Goal: Task Accomplishment & Management: Complete application form

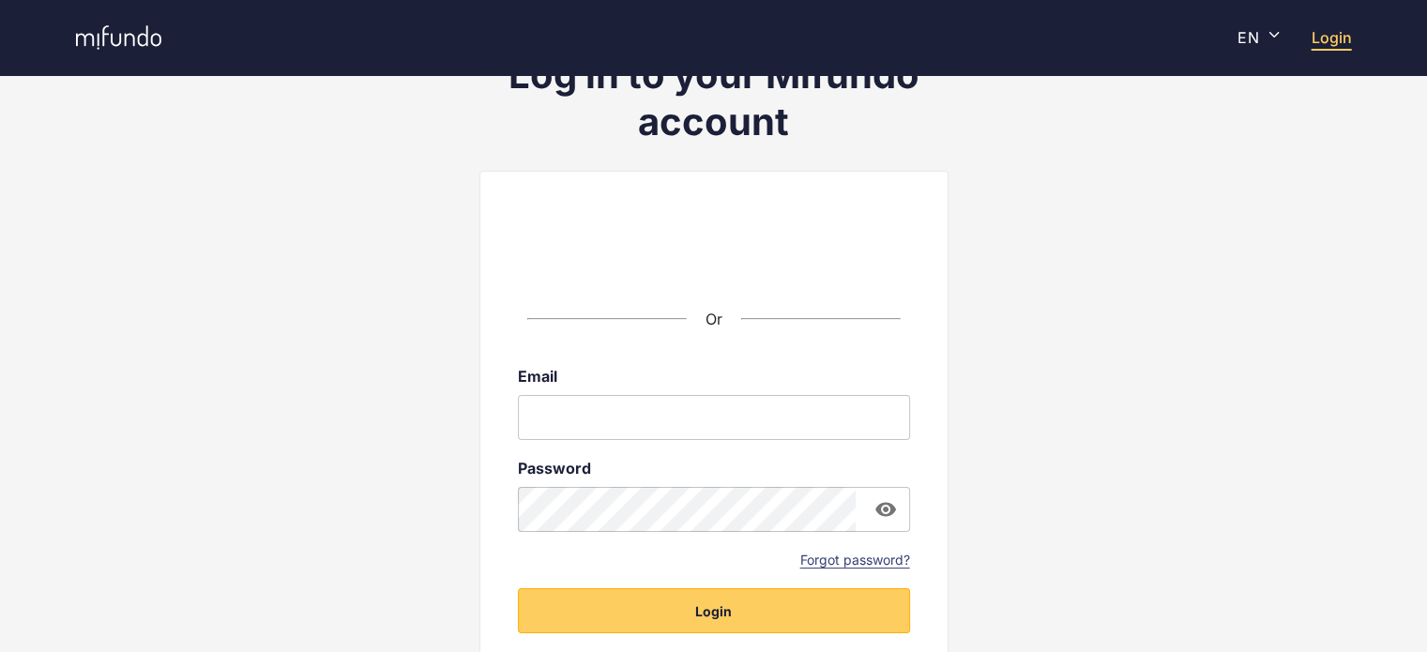
scroll to position [239, 0]
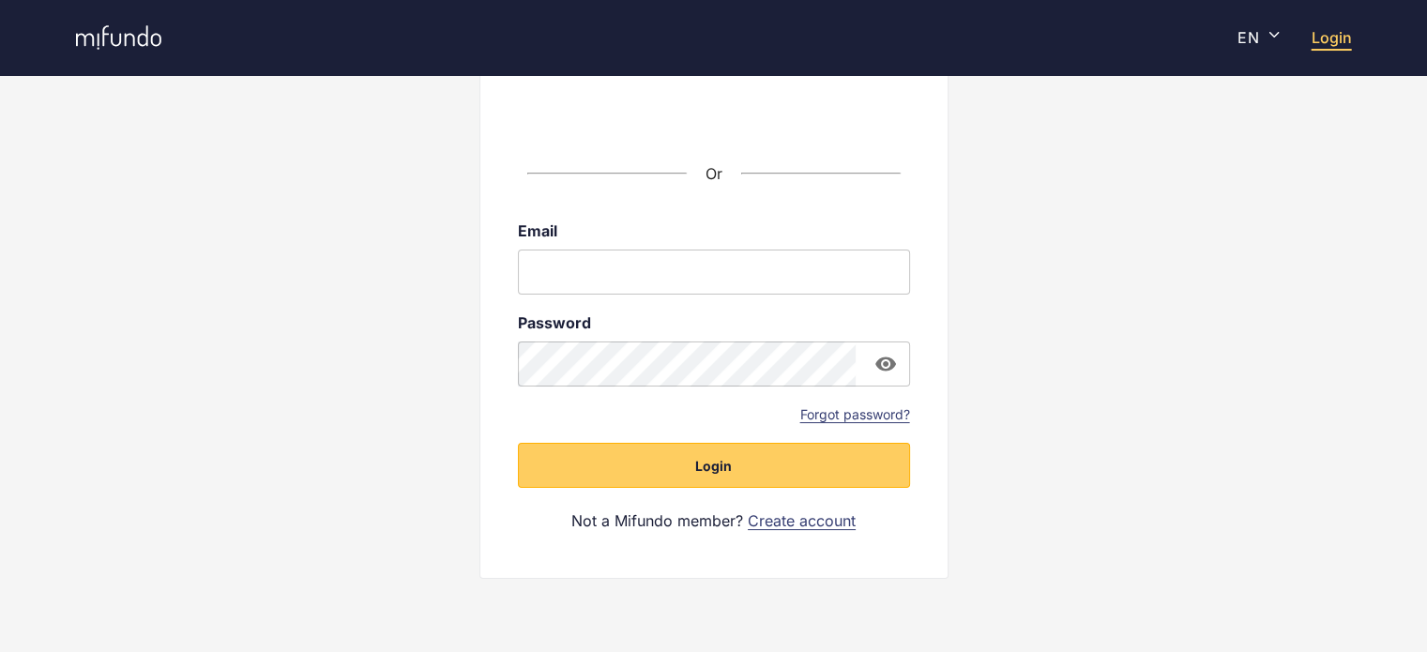
click at [814, 517] on link "Create account" at bounding box center [802, 520] width 108 height 21
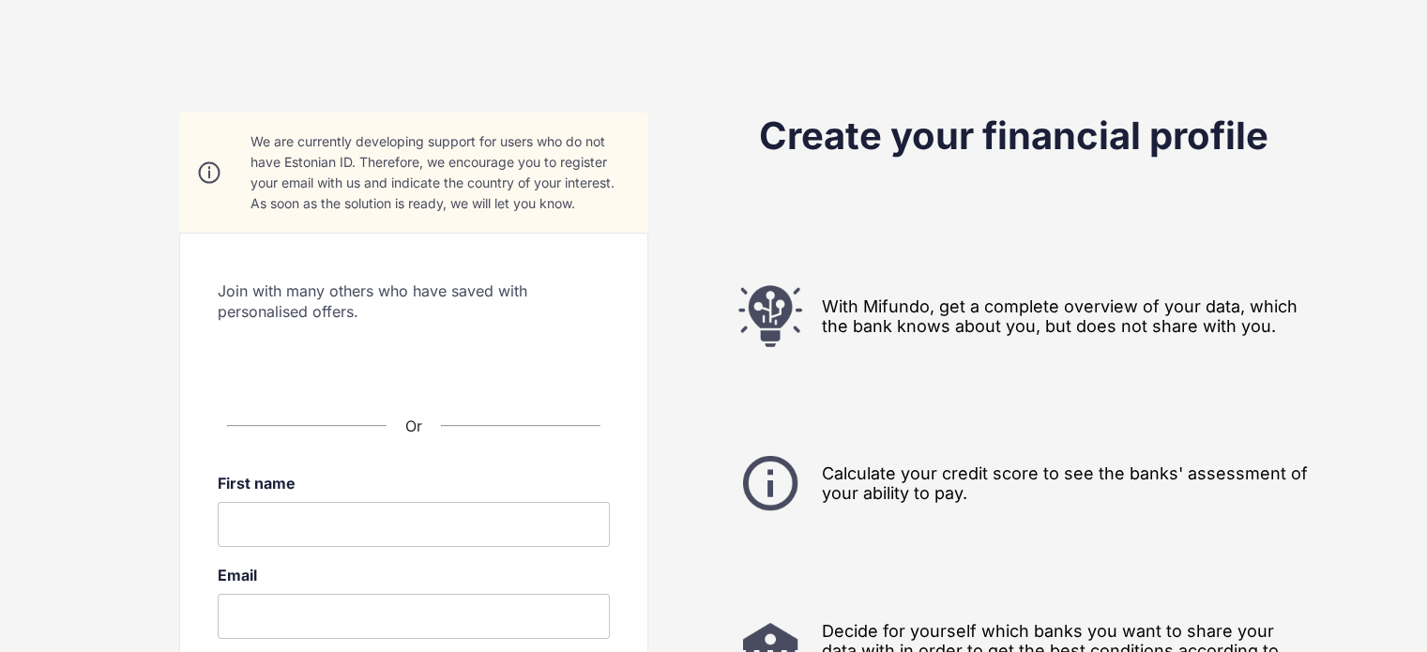
scroll to position [94, 0]
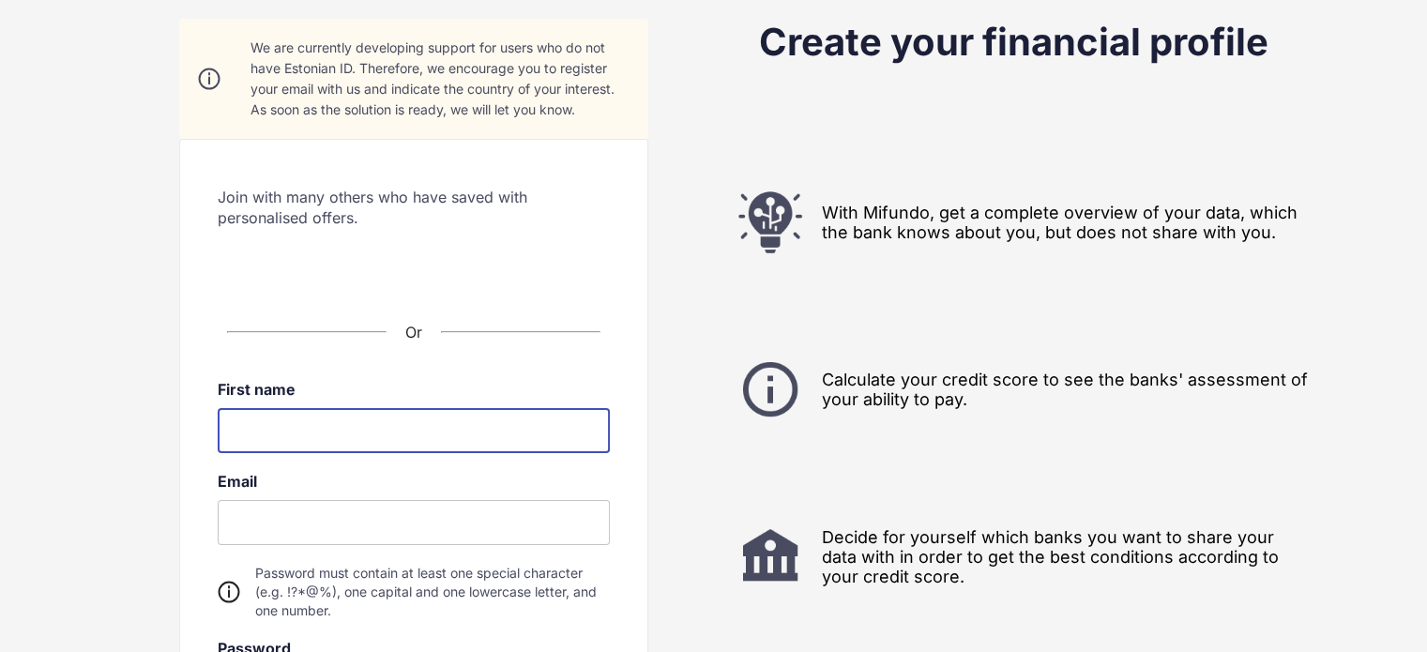
click at [483, 421] on input at bounding box center [414, 430] width 392 height 45
type input "*********"
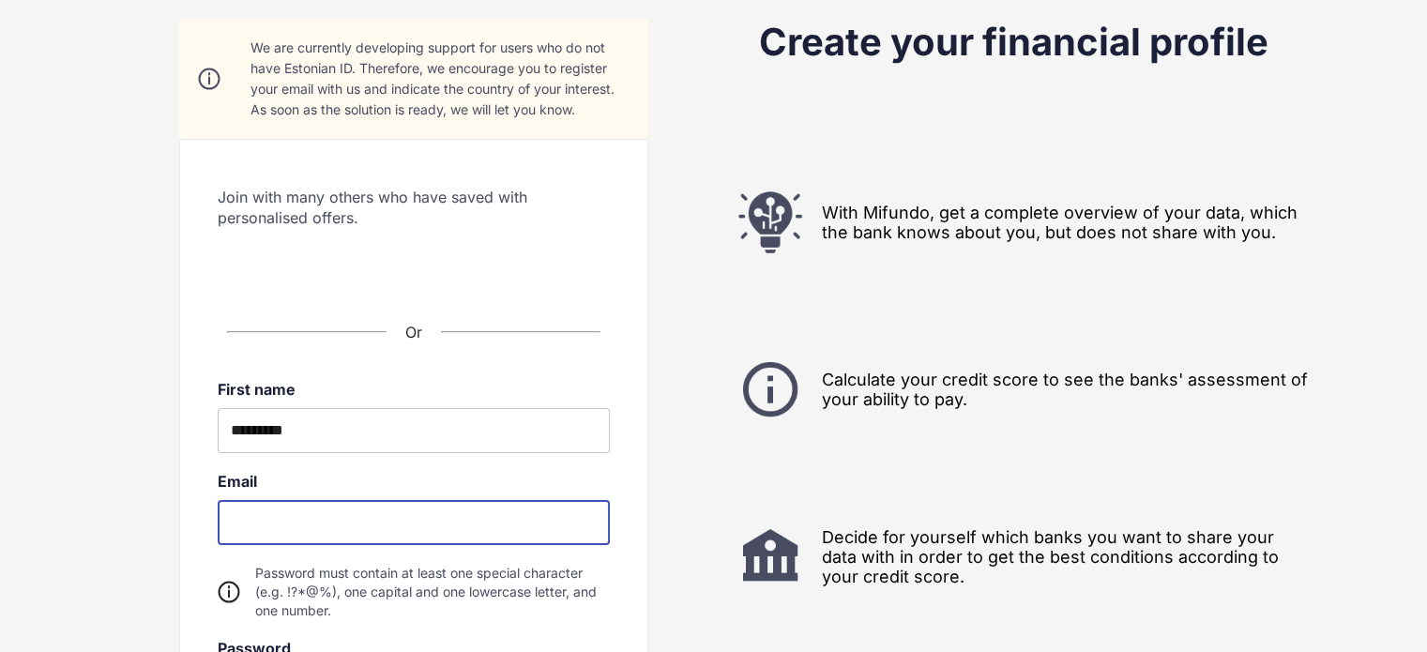
click at [423, 528] on input "email" at bounding box center [414, 522] width 392 height 45
type input "**********"
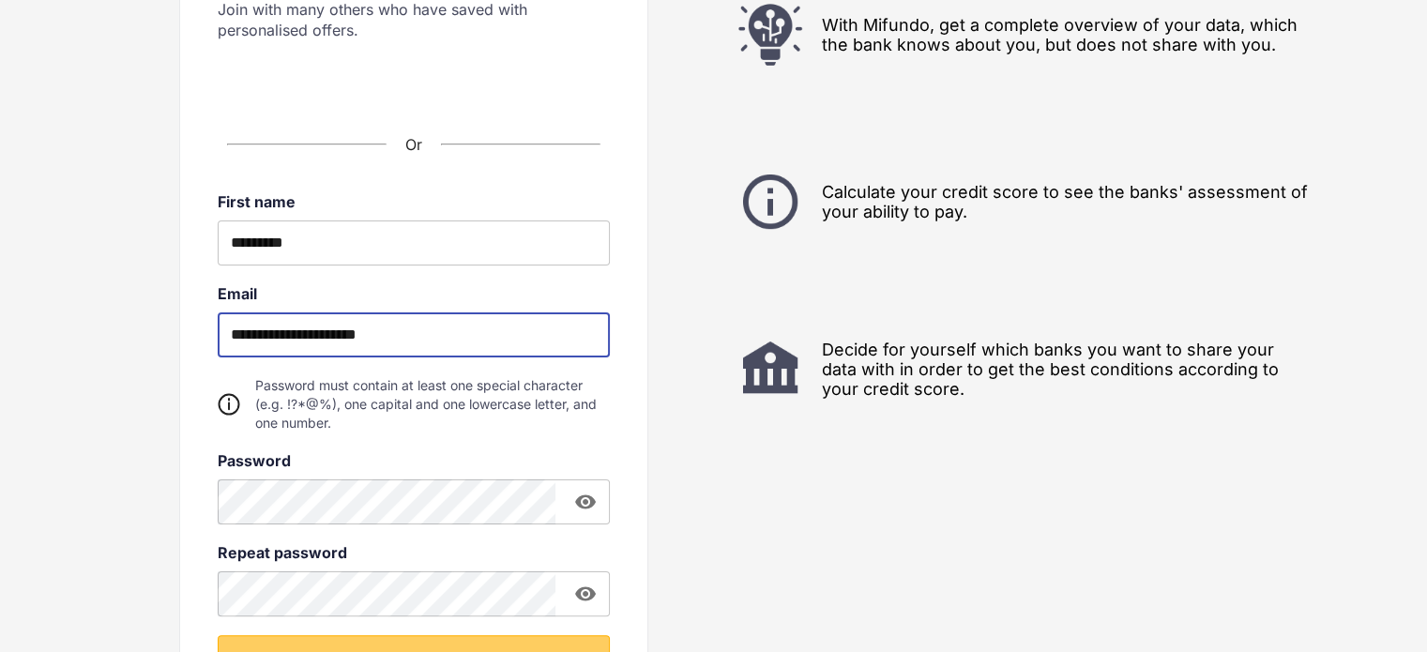
scroll to position [375, 0]
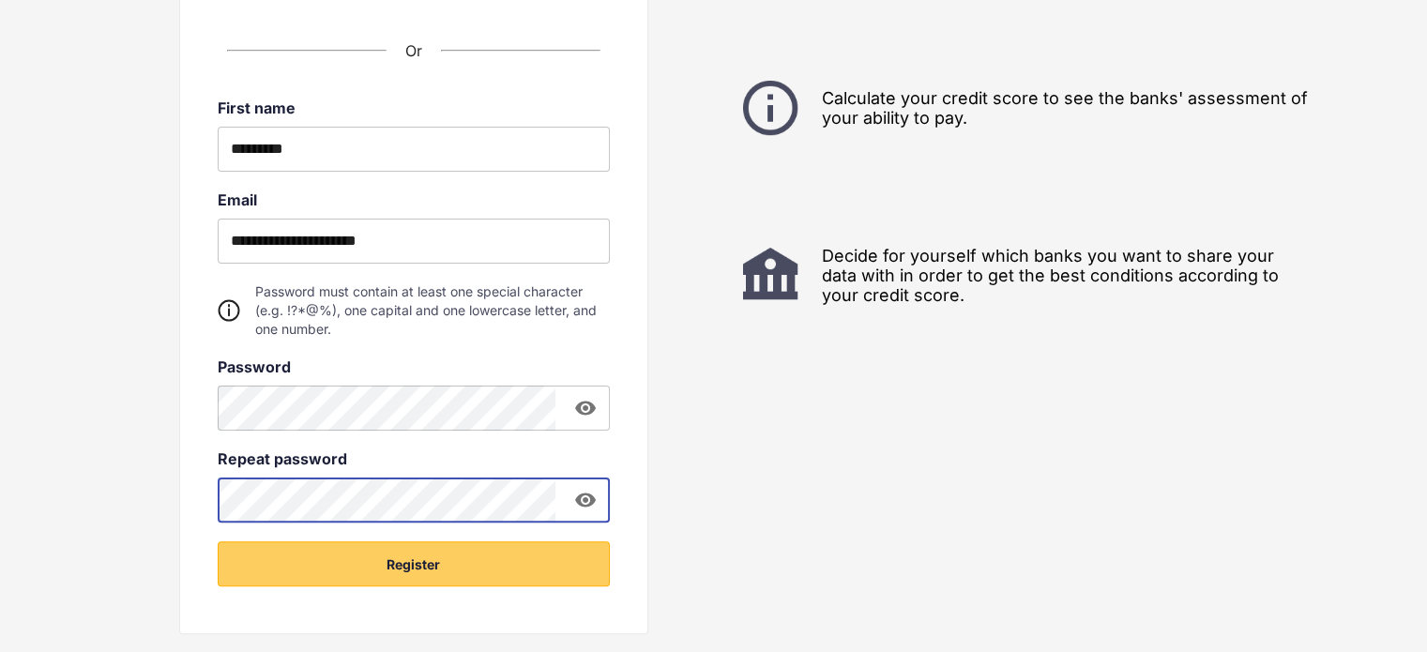
click at [218, 541] on button "Register" at bounding box center [414, 563] width 392 height 45
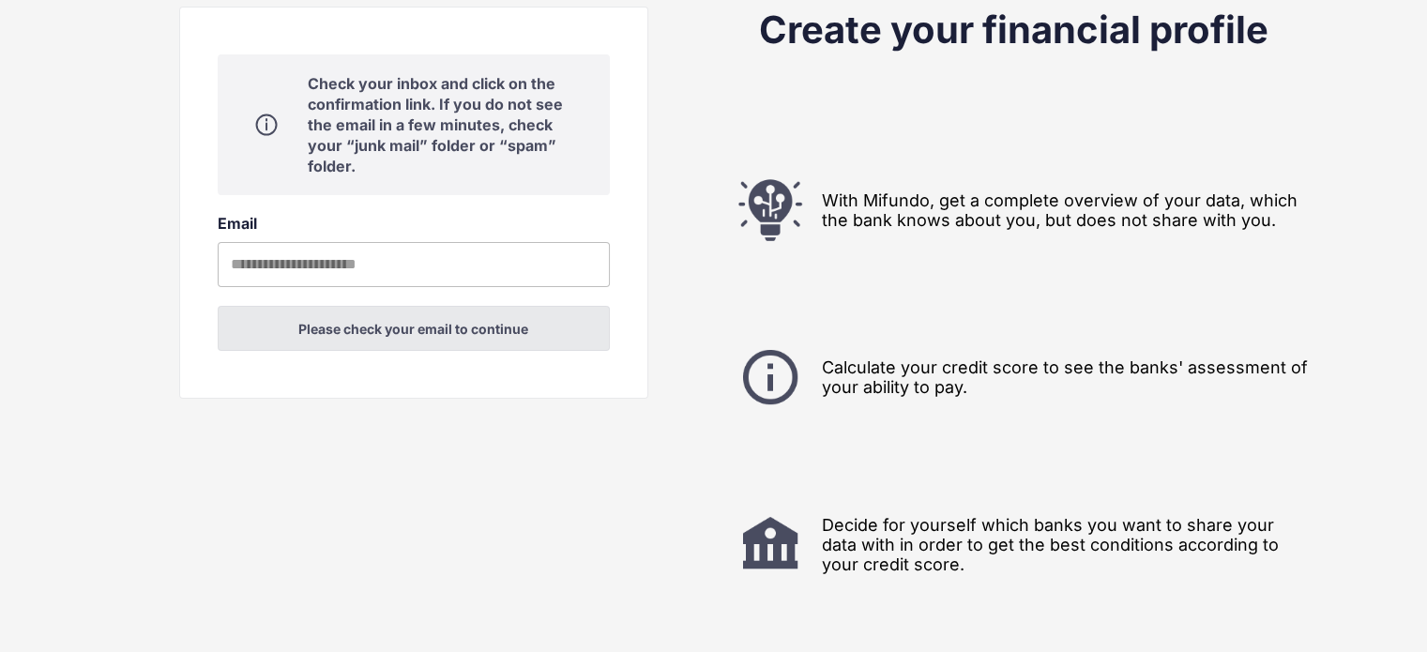
scroll to position [62, 0]
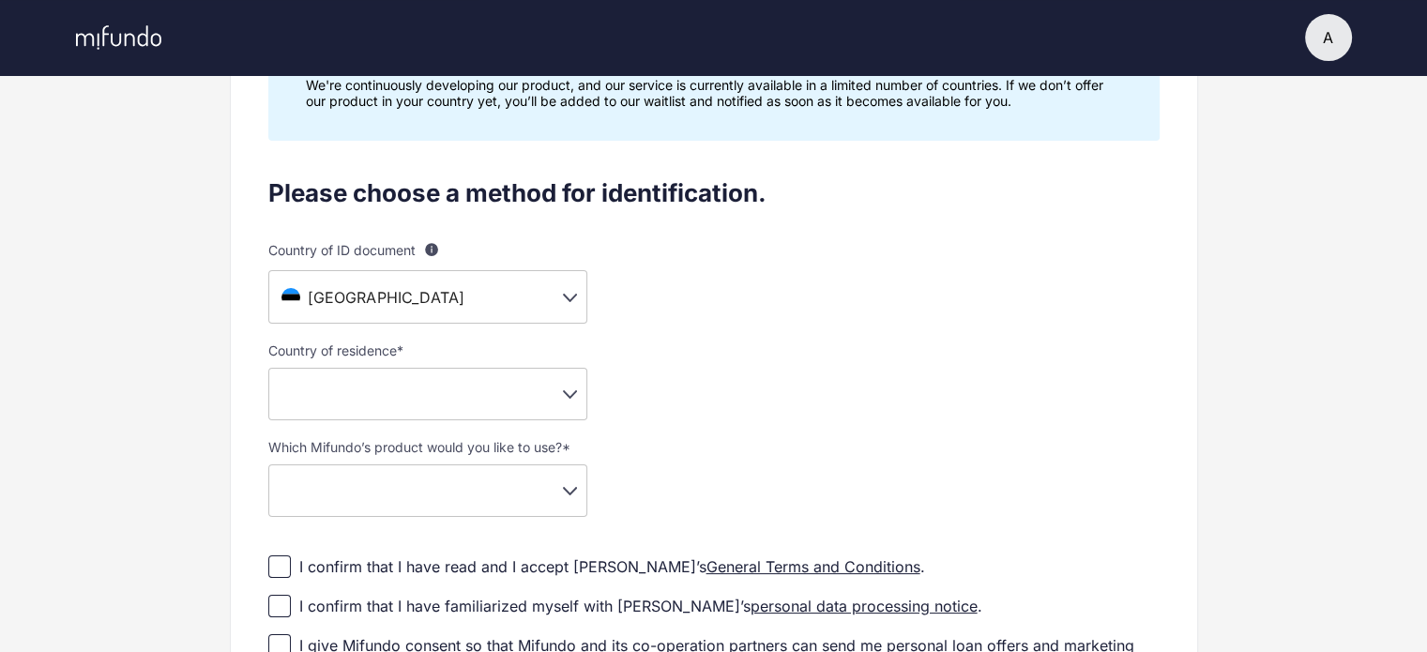
scroll to position [282, 0]
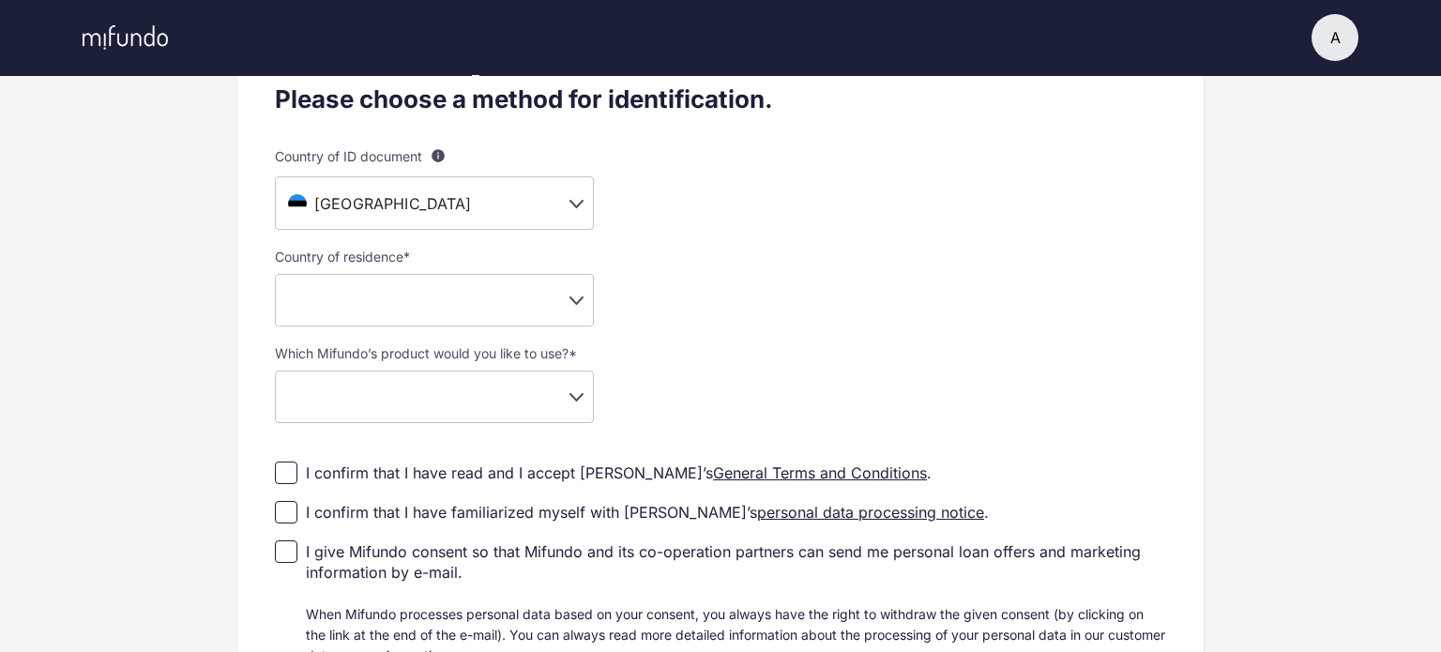
click at [533, 203] on body "A A Anastasia Settings Log out Profile setup Licensed by FSA Secure platform Co…" at bounding box center [720, 44] width 1441 height 652
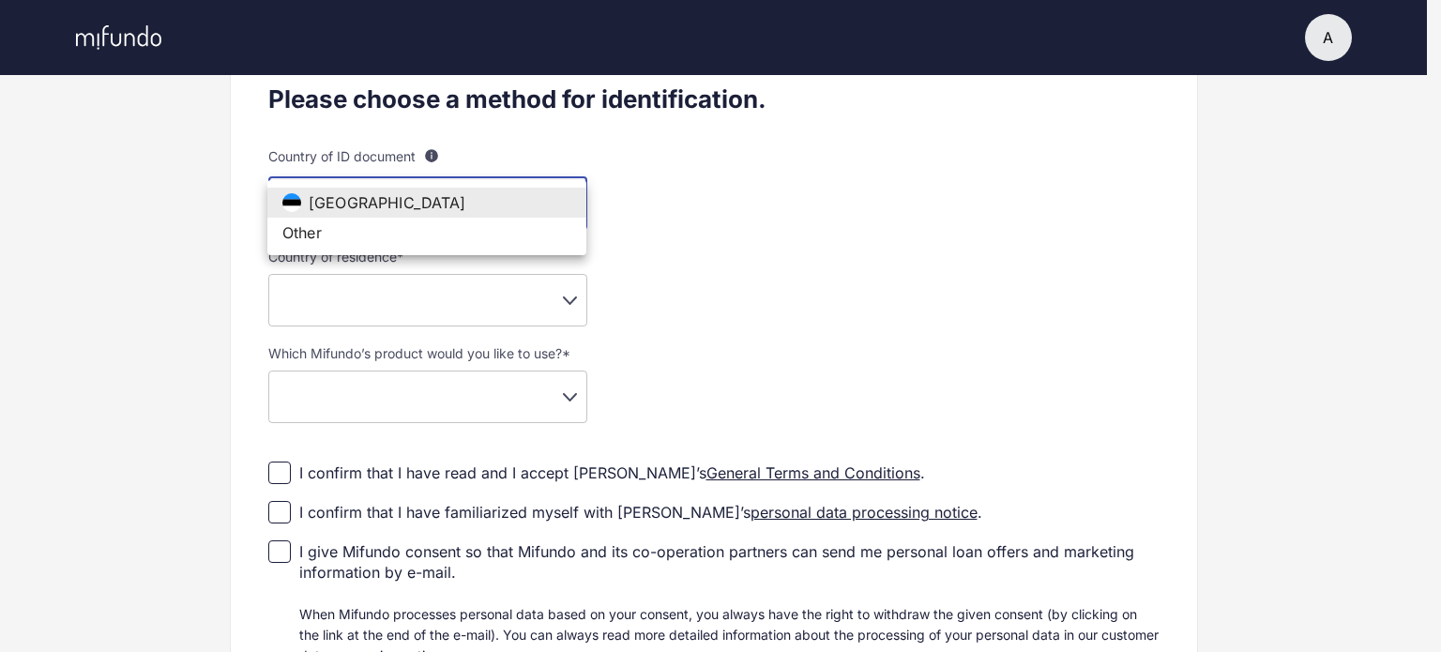
click at [501, 236] on li "Other" at bounding box center [426, 233] width 319 height 30
type input "**"
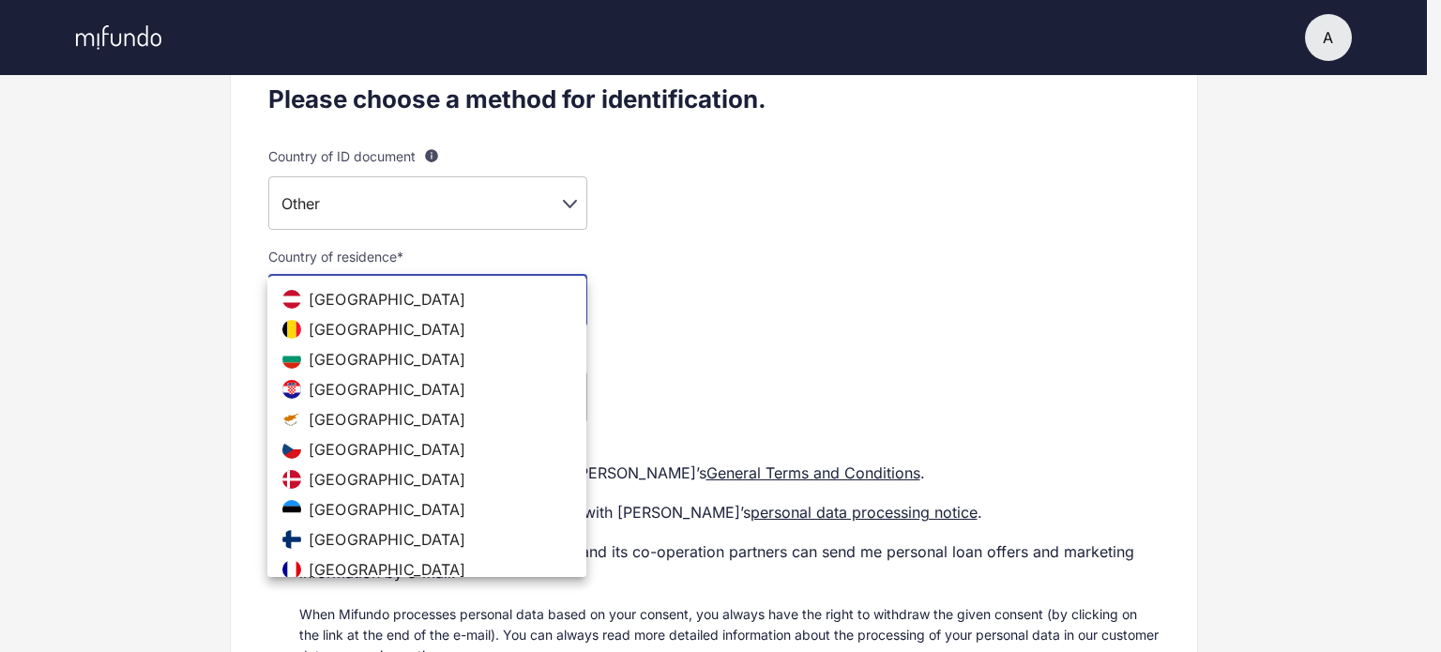
click at [503, 299] on body "A A Anastasia Settings Log out Profile setup Licensed by FSA Secure platform Co…" at bounding box center [720, 44] width 1441 height 652
click at [351, 537] on span "Finland" at bounding box center [388, 539] width 158 height 19
type input "**"
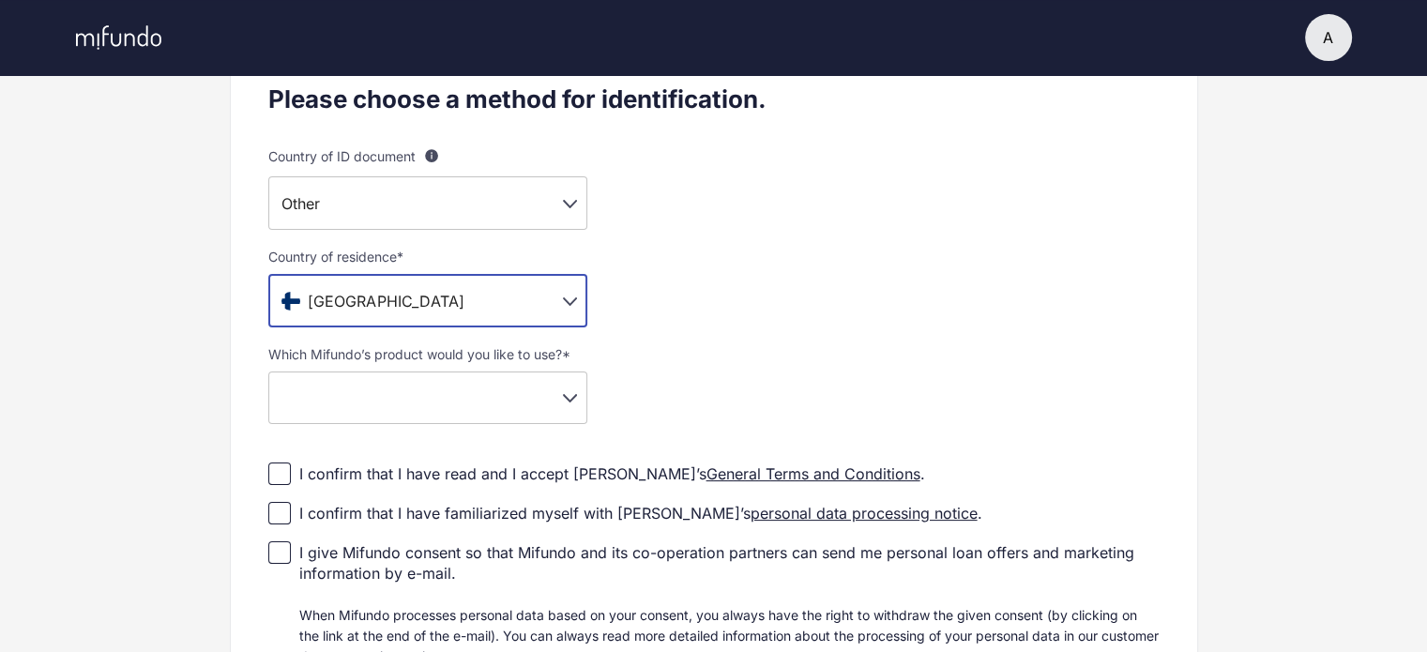
click at [458, 371] on body "A A Anastasia Settings Log out Profile setup Licensed by FSA Secure platform Co…" at bounding box center [713, 44] width 1427 height 652
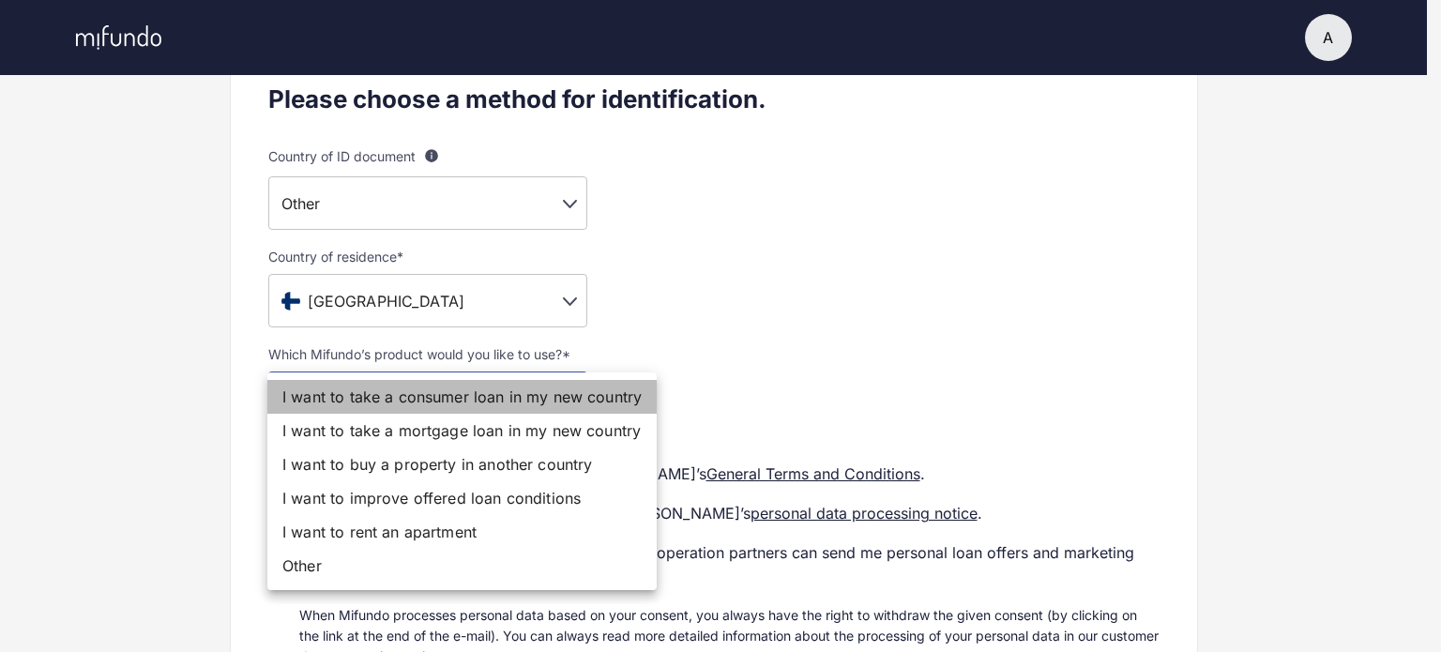
click at [578, 403] on li "I want to take a consumer loan in my new country" at bounding box center [461, 397] width 389 height 34
type input "**********"
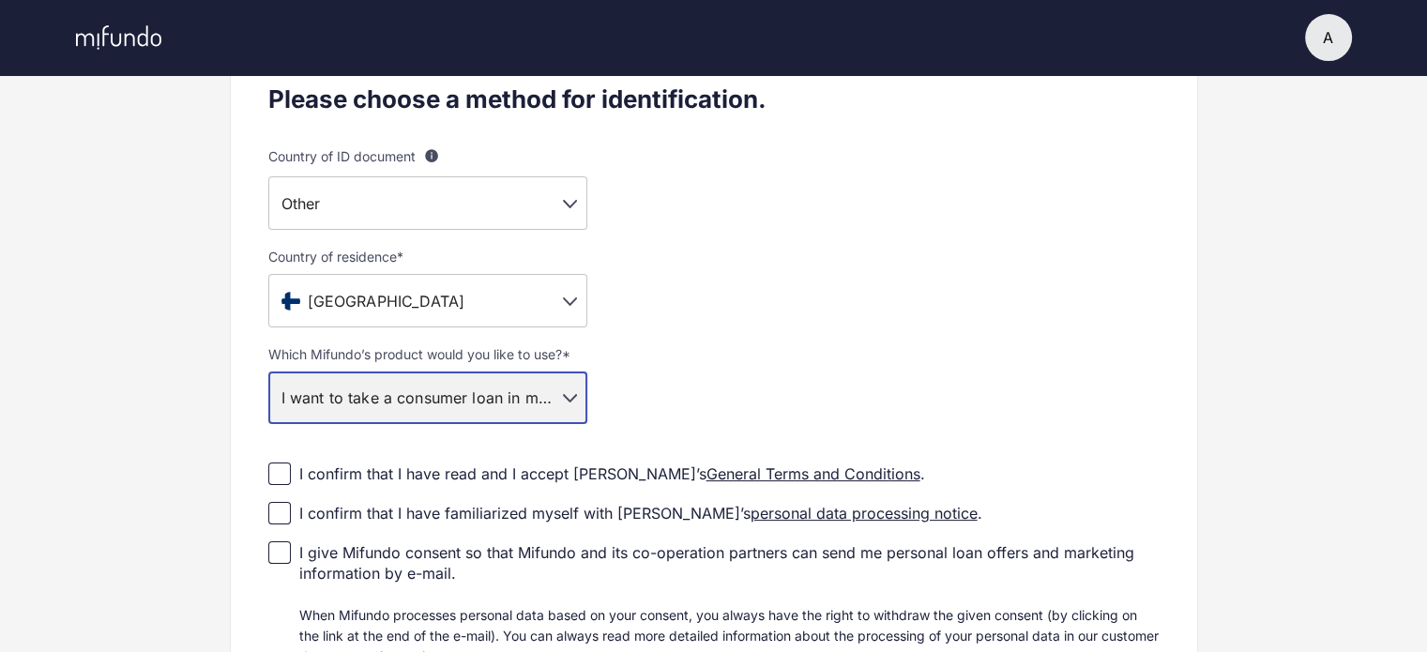
scroll to position [375, 0]
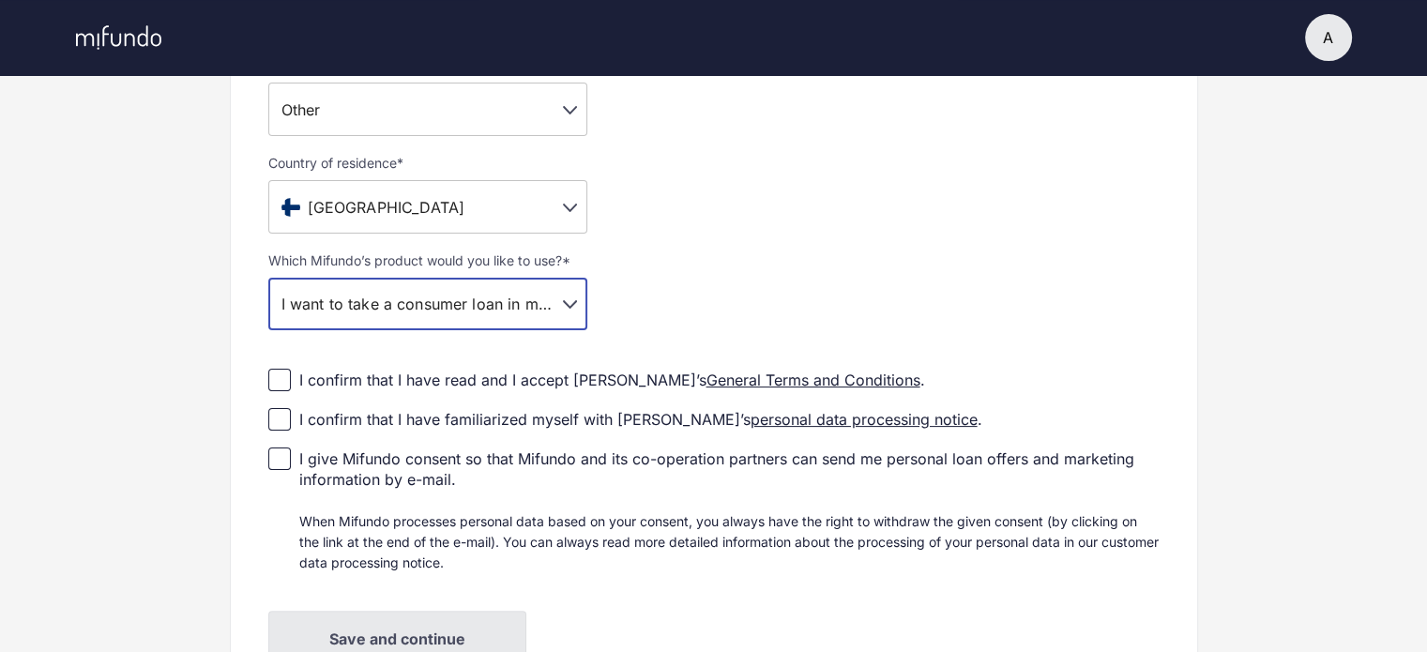
click at [509, 382] on div "I confirm that I have read and I accept Mifundo’s General Terms and Conditions ." at bounding box center [612, 380] width 626 height 21
click at [403, 419] on div "I confirm that I have familiarized myself with Mifundo’s personal data processi…" at bounding box center [640, 419] width 683 height 21
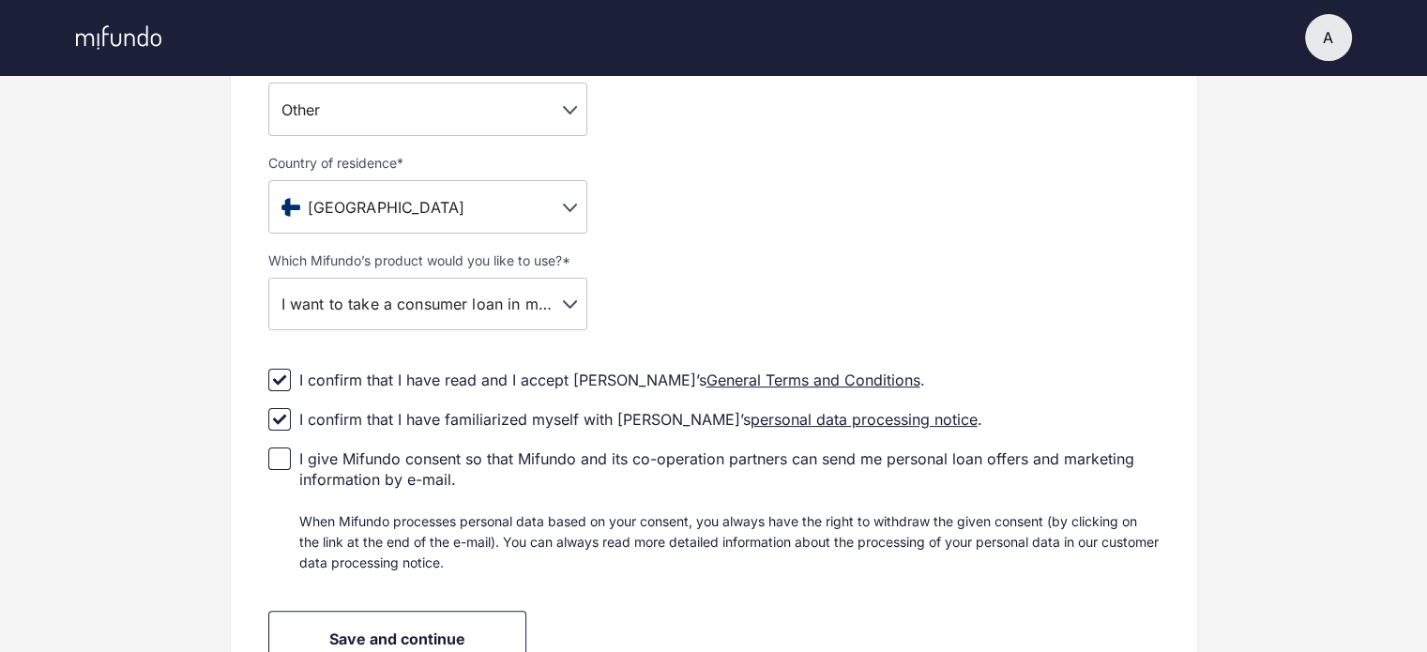
scroll to position [469, 0]
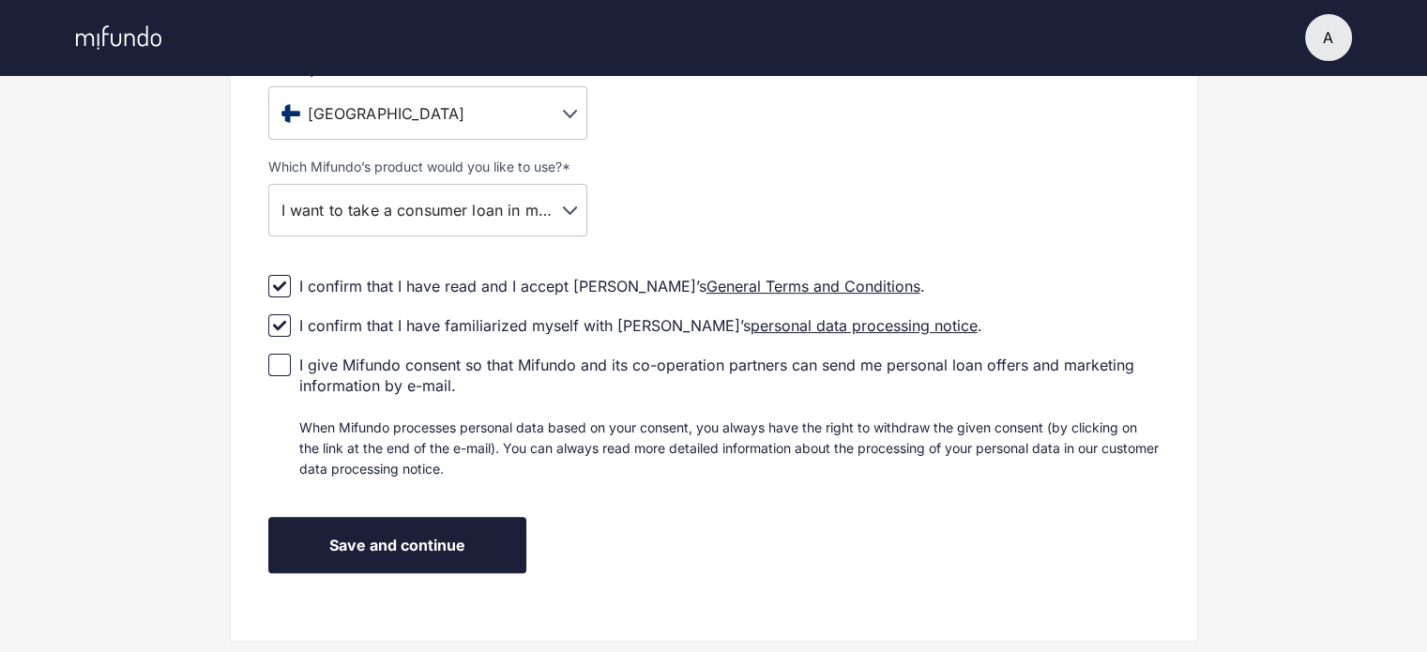
click at [486, 535] on button "Save and continue" at bounding box center [397, 545] width 258 height 56
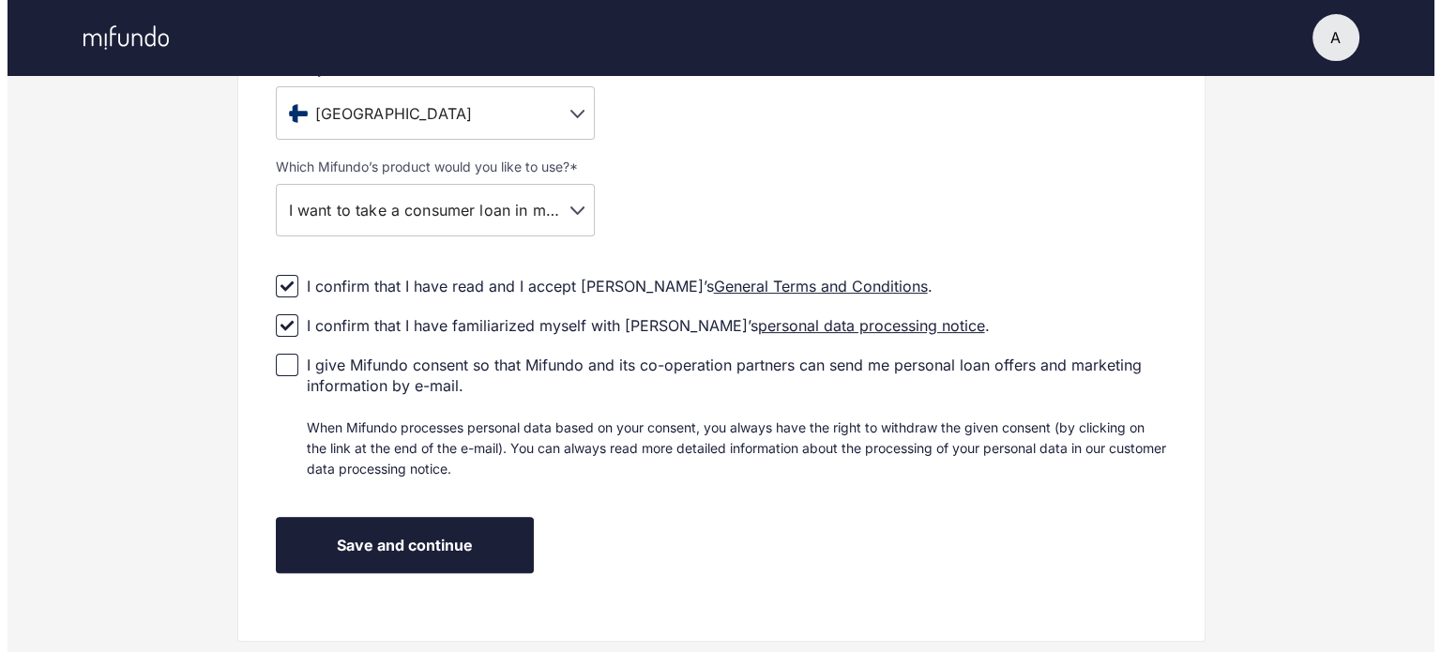
scroll to position [0, 0]
